Goal: Navigation & Orientation: Find specific page/section

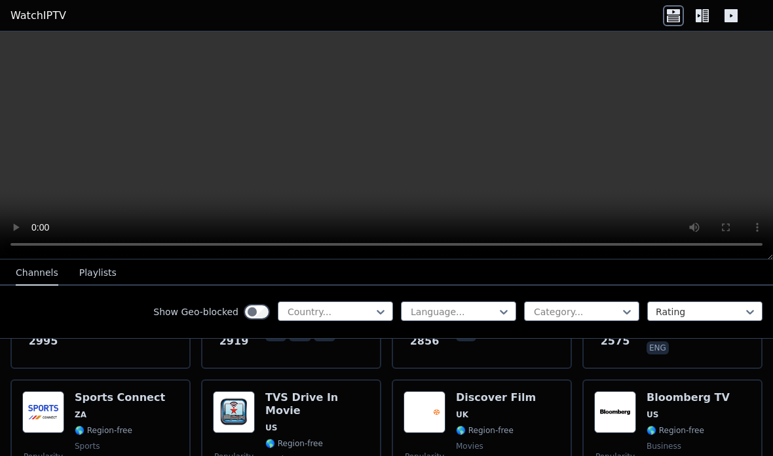
scroll to position [638, 0]
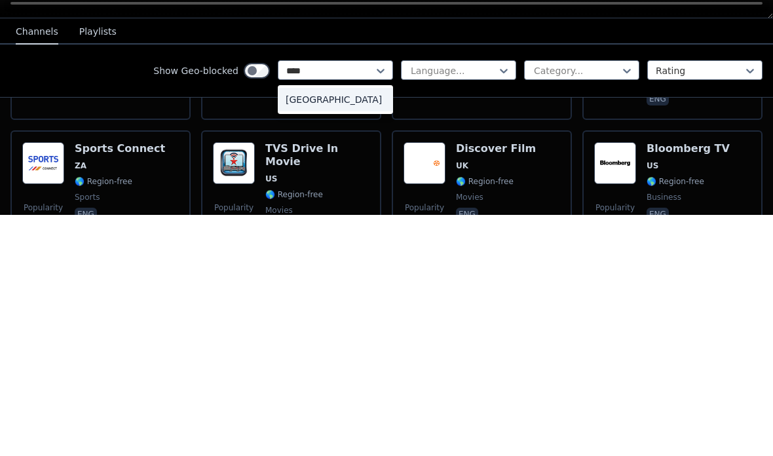
click at [314, 329] on div "[GEOGRAPHIC_DATA]" at bounding box center [335, 341] width 115 height 24
type input "****"
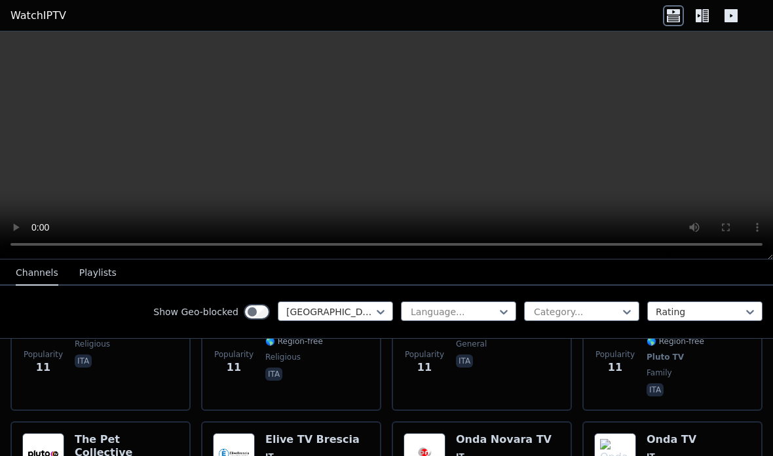
scroll to position [7572, 0]
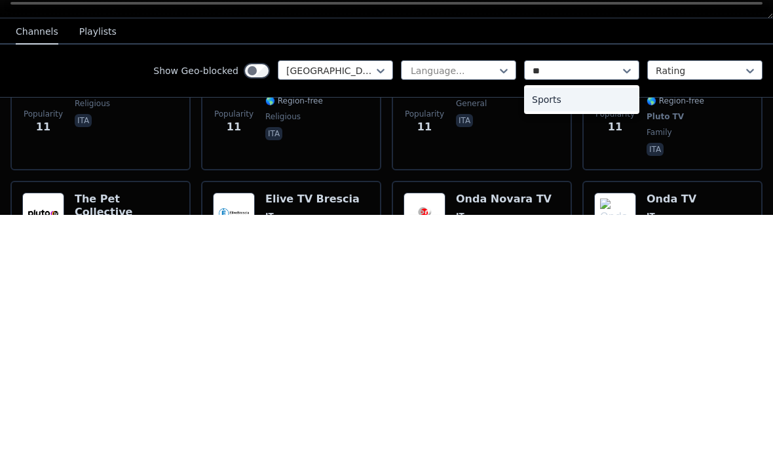
click at [622, 329] on div "Sports" at bounding box center [581, 341] width 115 height 24
type input "**"
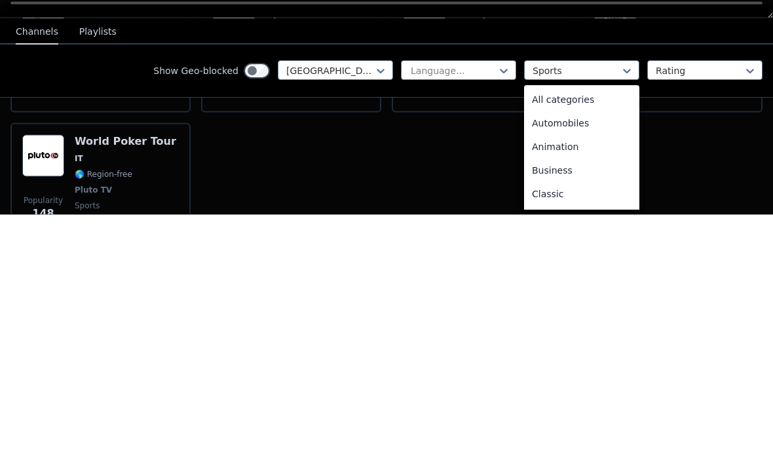
click at [595, 329] on div "All categories" at bounding box center [581, 341] width 115 height 24
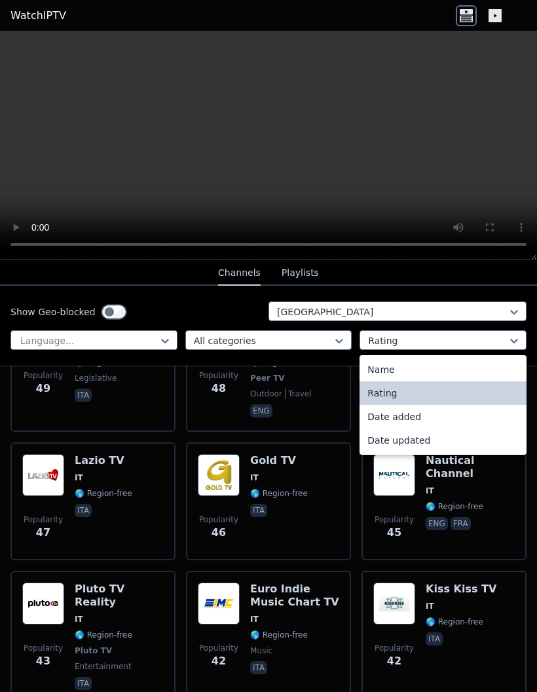
scroll to position [2903, 0]
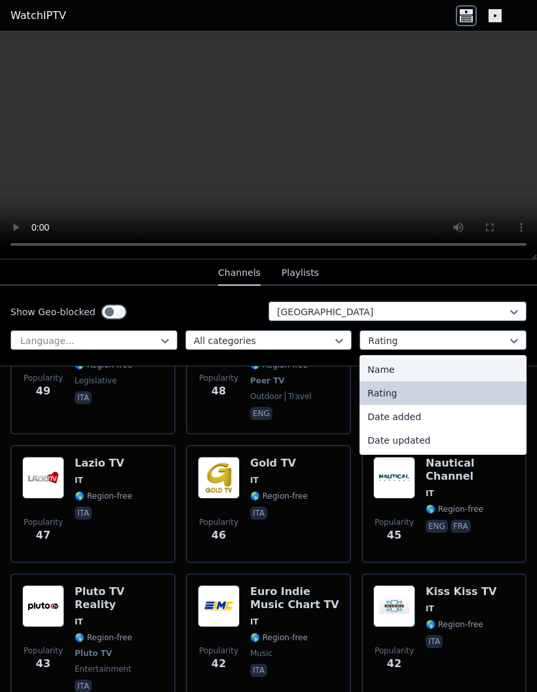
click at [487, 366] on div "Name" at bounding box center [443, 370] width 167 height 24
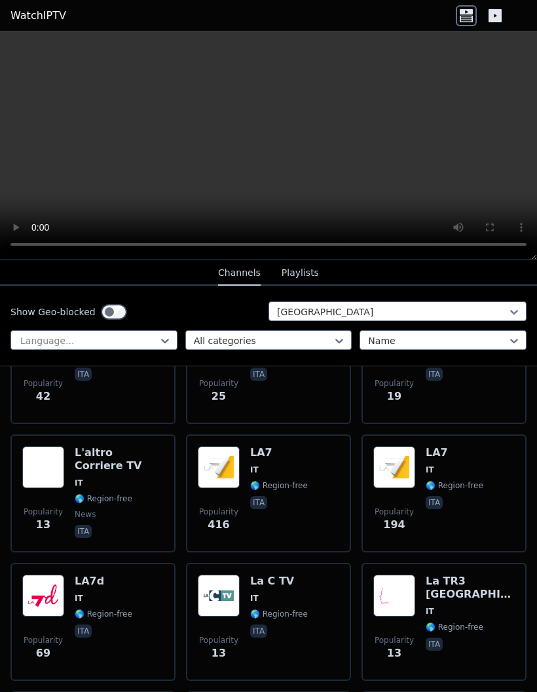
scroll to position [2738, 0]
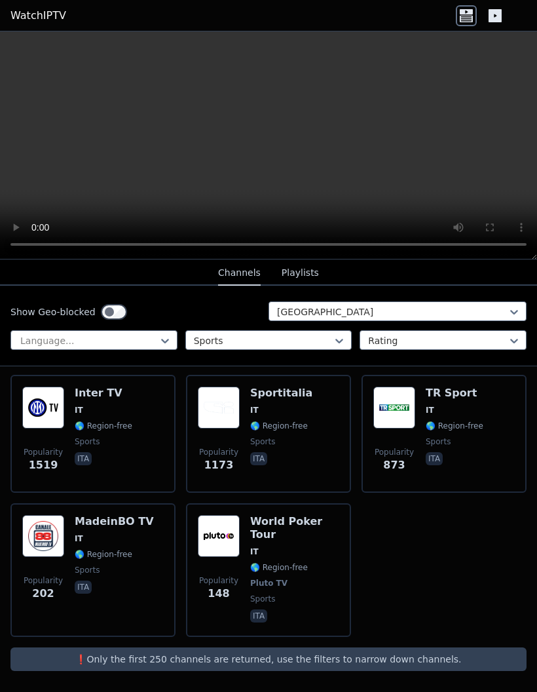
scroll to position [132, 0]
